Goal: Information Seeking & Learning: Compare options

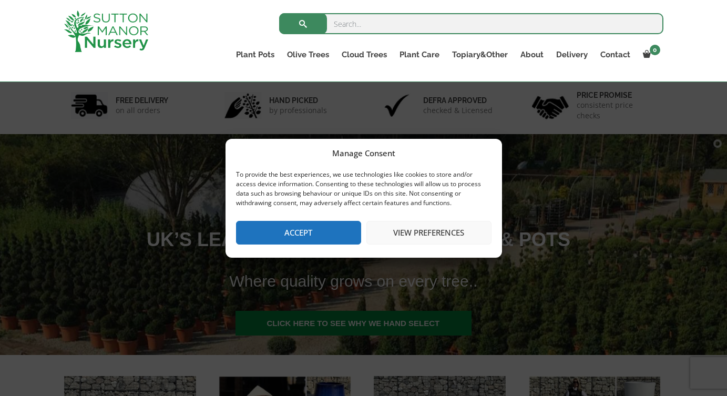
click at [309, 233] on button "Accept" at bounding box center [298, 233] width 125 height 24
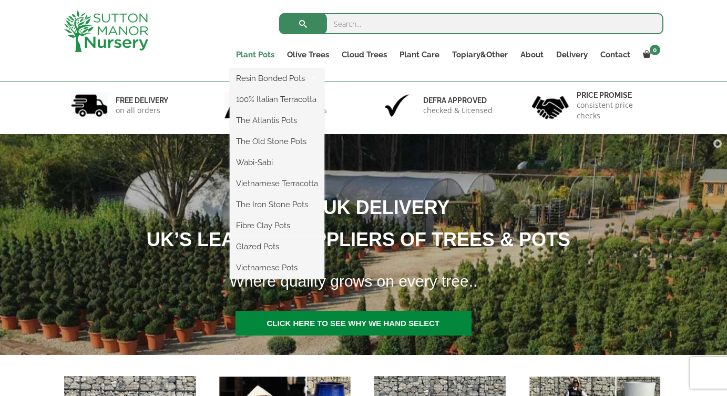
click at [254, 54] on link "Plant Pots" at bounding box center [255, 54] width 51 height 15
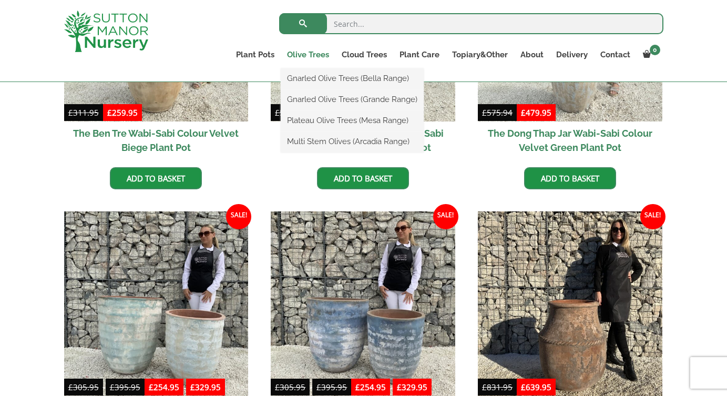
scroll to position [674, 0]
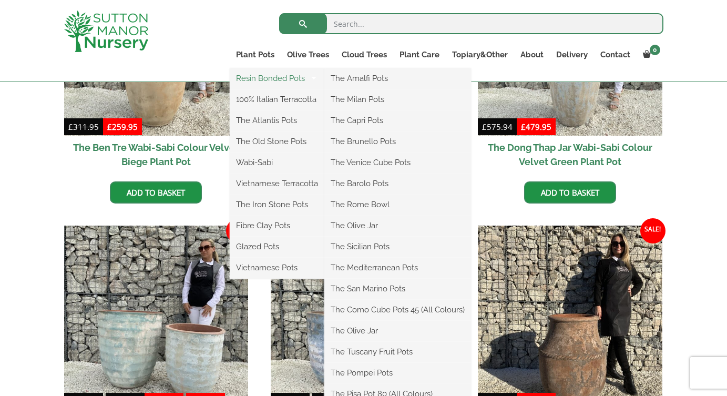
click at [274, 78] on link "Resin Bonded Pots" at bounding box center [277, 78] width 95 height 16
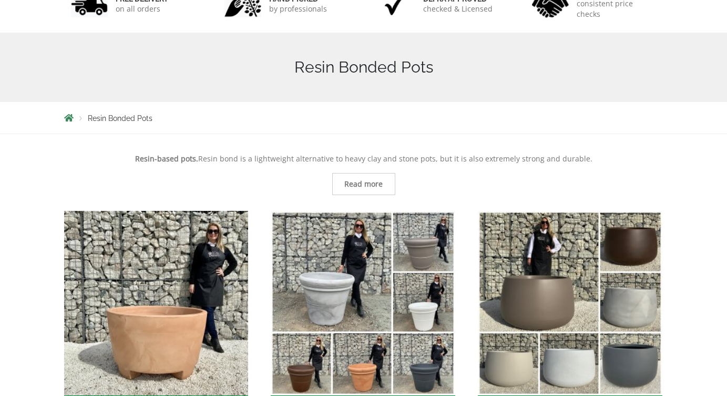
scroll to position [233, 0]
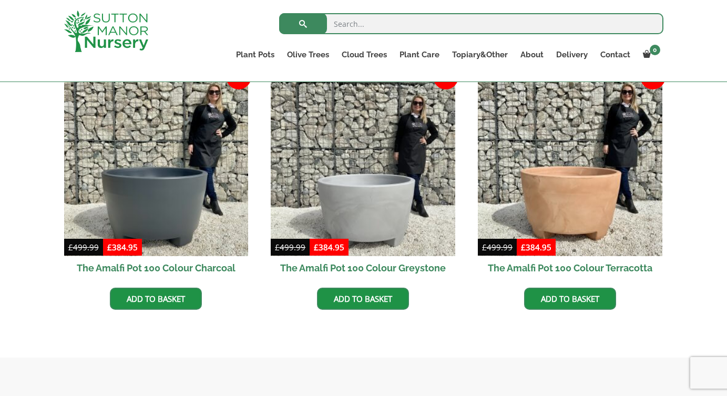
scroll to position [278, 0]
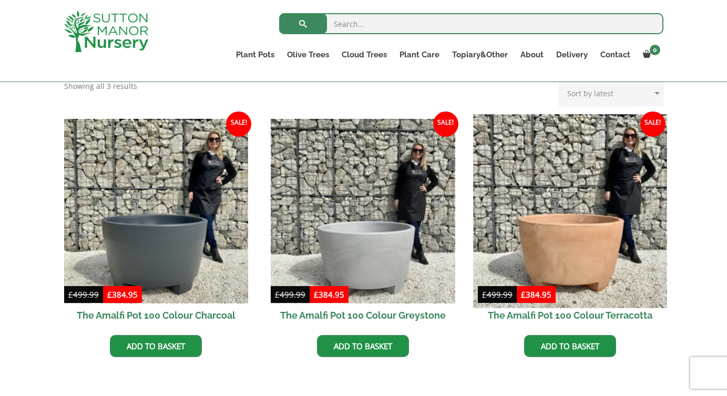
click at [624, 216] on img at bounding box center [570, 211] width 194 height 194
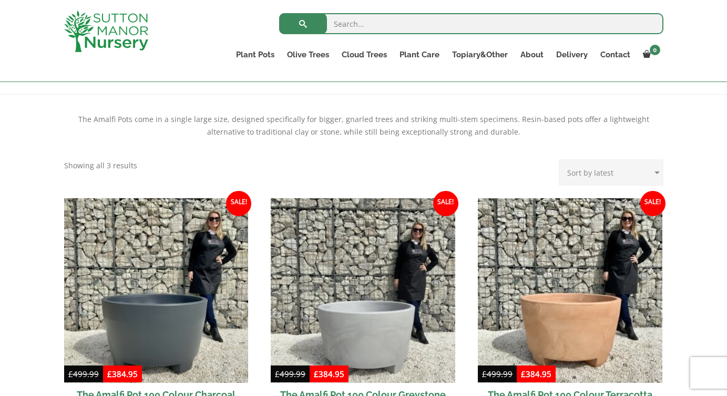
scroll to position [232, 0]
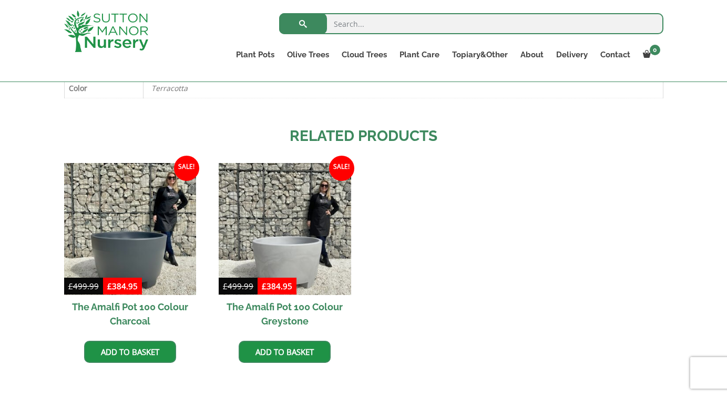
scroll to position [602, 0]
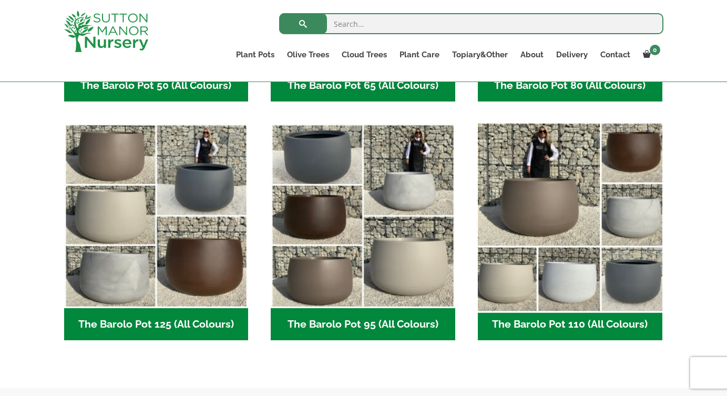
scroll to position [473, 0]
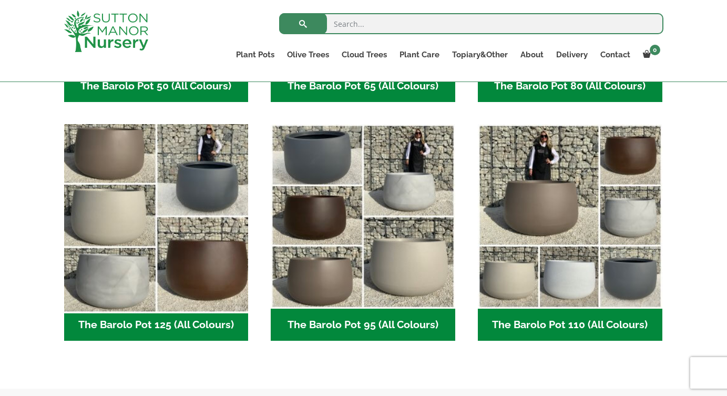
click at [202, 242] on img "Visit product category The Barolo Pot 125 (All Colours)" at bounding box center [156, 217] width 194 height 194
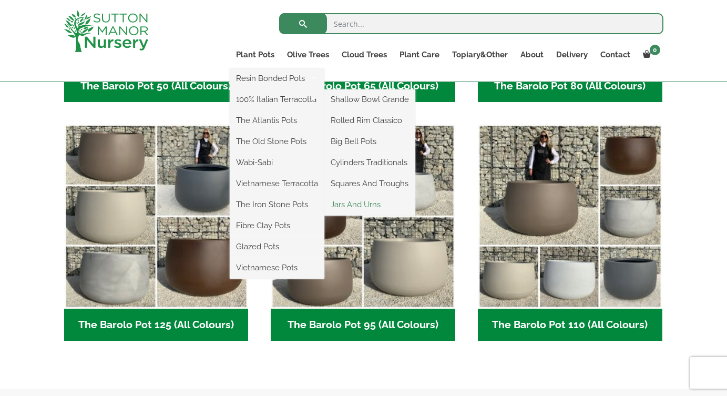
click at [357, 203] on link "Jars And Urns" at bounding box center [370, 205] width 91 height 16
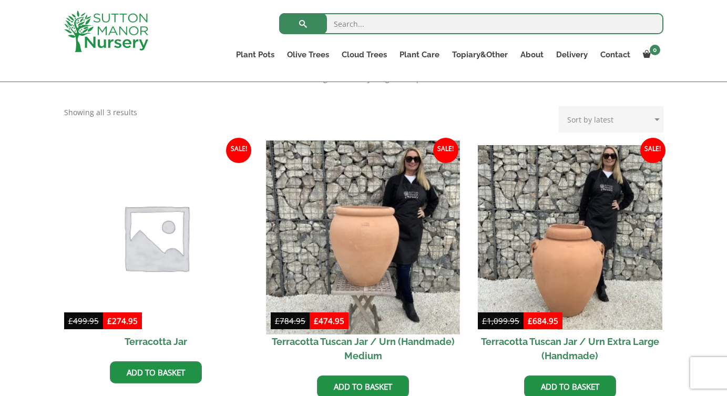
scroll to position [336, 0]
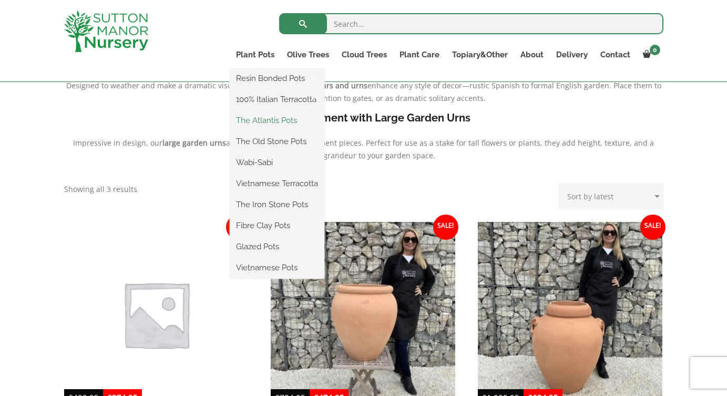
click at [278, 117] on link "The Atlantis Pots" at bounding box center [277, 121] width 95 height 16
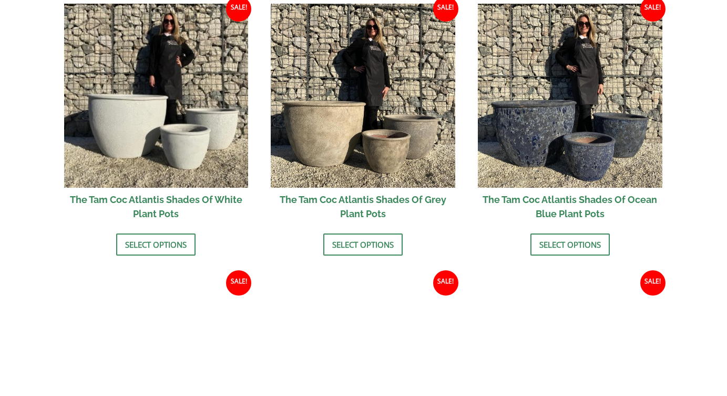
scroll to position [735, 0]
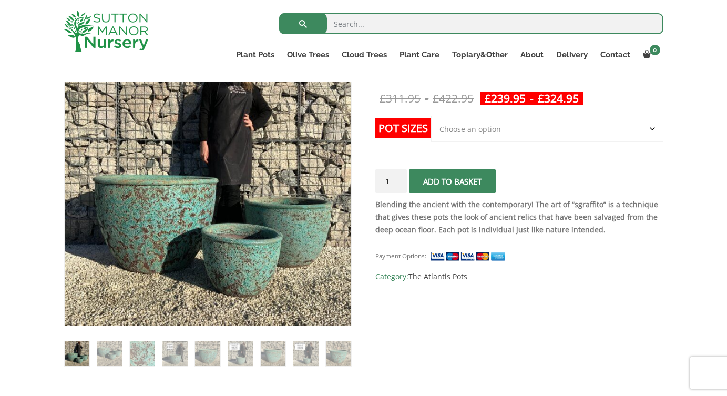
scroll to position [218, 0]
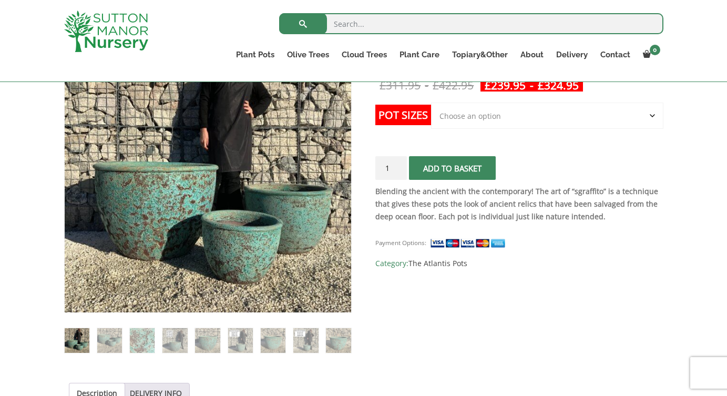
select select "Click here to buy the Largest pot In The Picture"
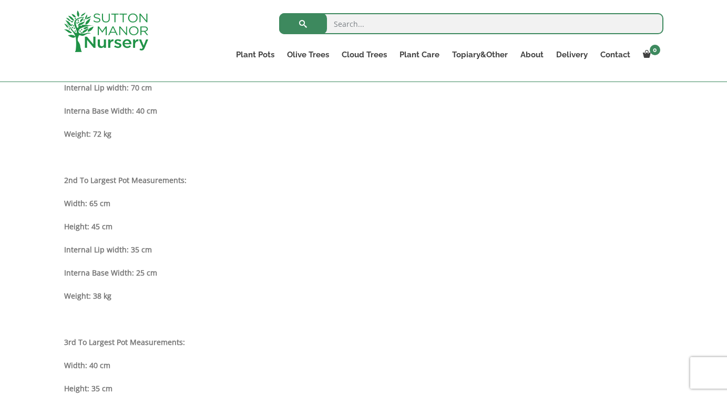
scroll to position [678, 0]
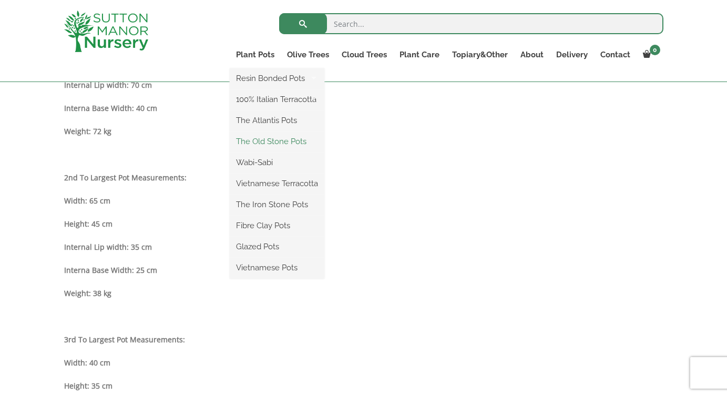
click at [275, 141] on link "The Old Stone Pots" at bounding box center [277, 142] width 95 height 16
click at [275, 227] on link "Fibre Clay Pots" at bounding box center [277, 226] width 95 height 16
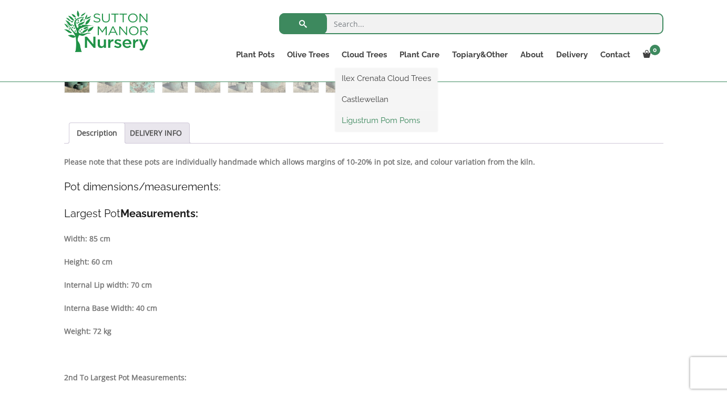
scroll to position [471, 0]
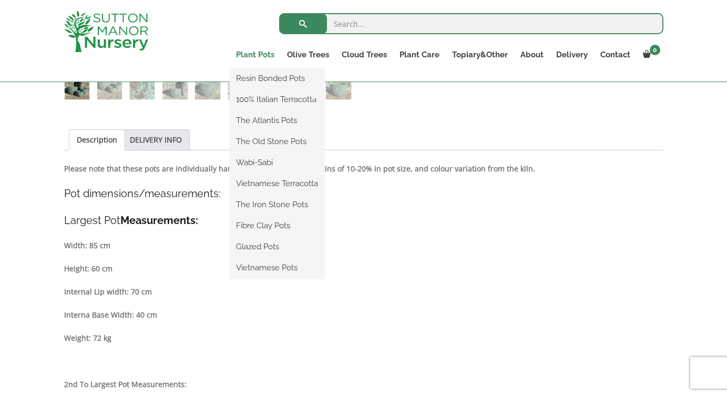
click at [263, 56] on link "Plant Pots" at bounding box center [255, 54] width 51 height 15
click at [271, 249] on link "Glazed Pots" at bounding box center [277, 247] width 95 height 16
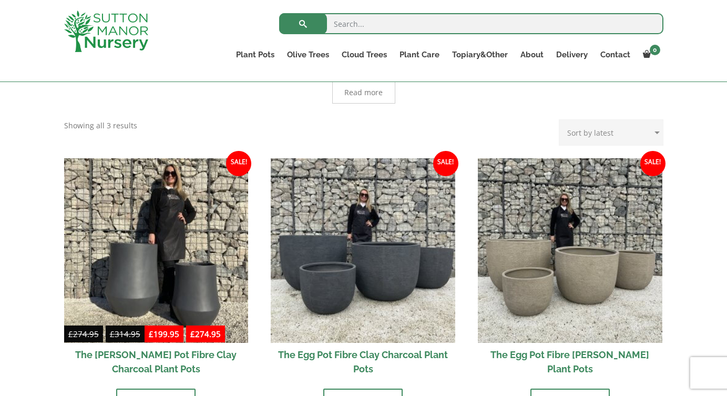
scroll to position [287, 0]
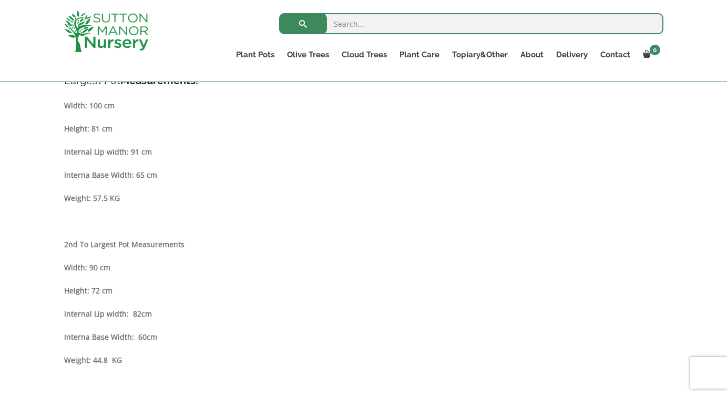
scroll to position [626, 0]
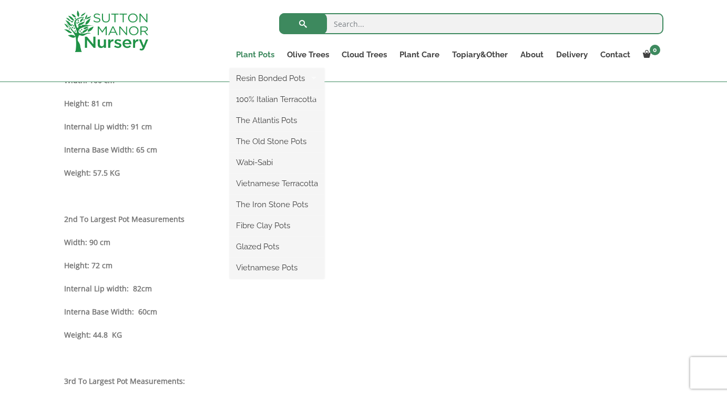
click at [248, 55] on link "Plant Pots" at bounding box center [255, 54] width 51 height 15
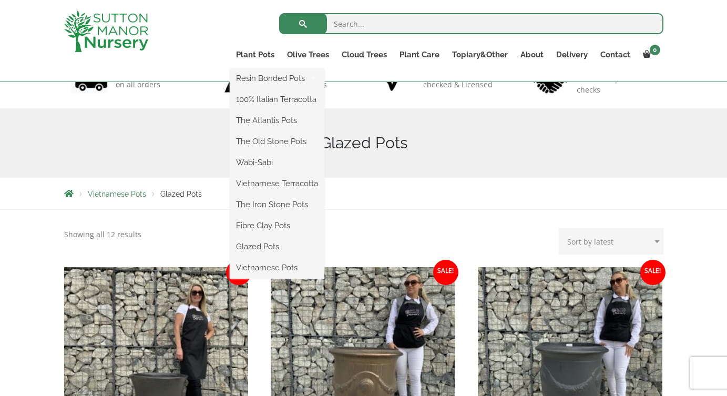
click at [254, 68] on ul "Resin Bonded Pots The Amalfi Pots The Milan Pots The Capri Pots The Brunello Po…" at bounding box center [277, 173] width 95 height 210
